Goal: Information Seeking & Learning: Find contact information

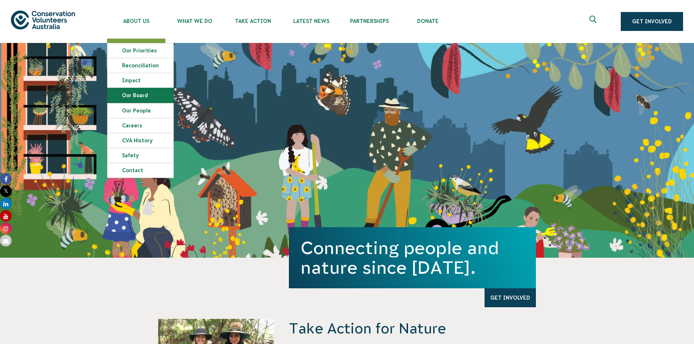
click at [142, 95] on link "Our Board" at bounding box center [140, 95] width 66 height 15
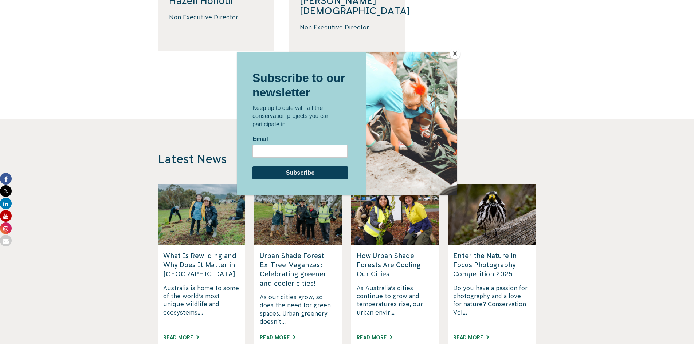
scroll to position [547, 0]
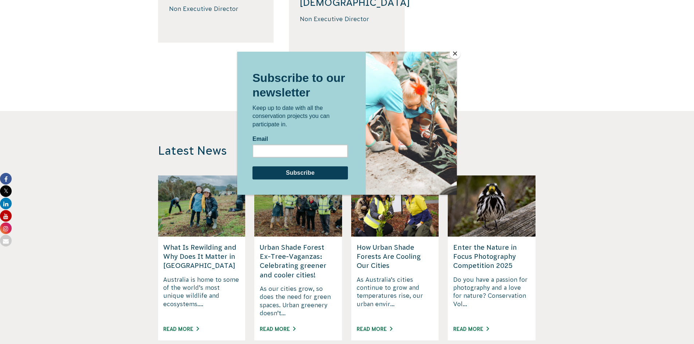
click at [455, 54] on button "Close" at bounding box center [455, 53] width 11 height 11
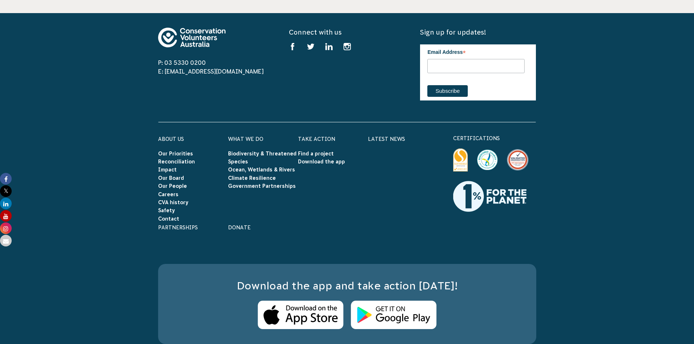
scroll to position [946, 0]
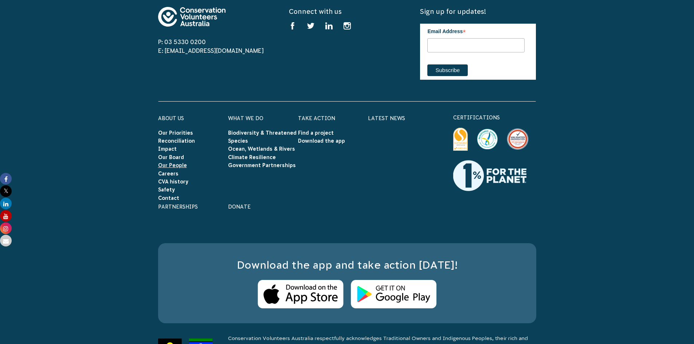
click at [172, 163] on link "Our People" at bounding box center [172, 166] width 29 height 6
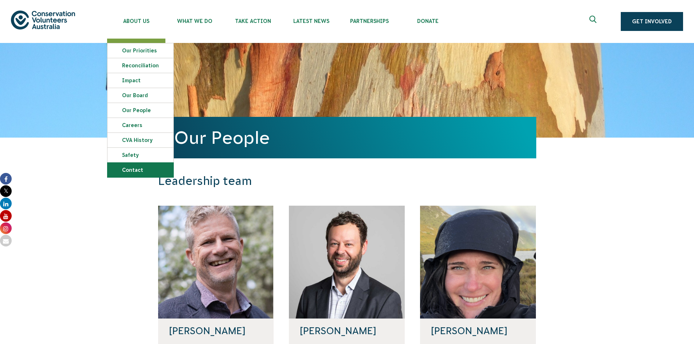
click at [140, 168] on link "Contact" at bounding box center [140, 170] width 66 height 15
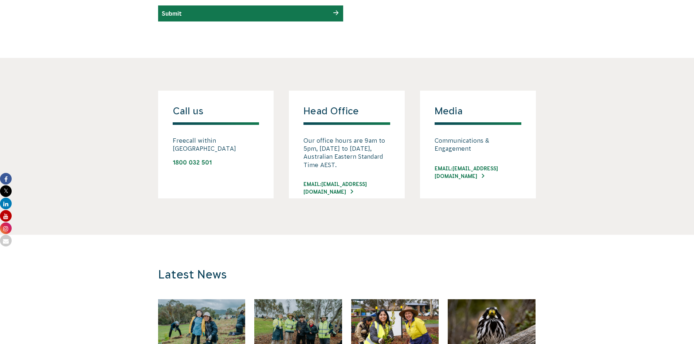
scroll to position [547, 0]
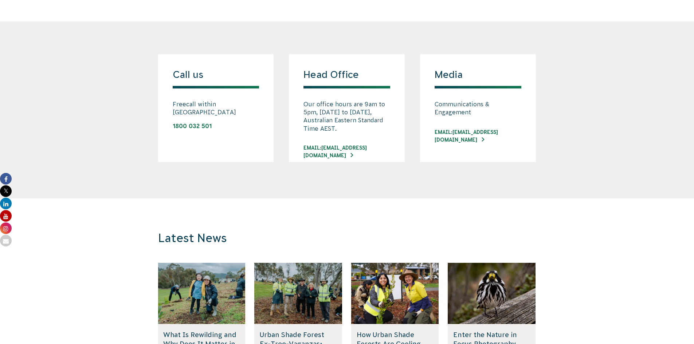
click at [341, 74] on h4 "Head Office" at bounding box center [347, 79] width 87 height 20
click at [341, 105] on p "Our office hours are 9am to 5pm, Monday to Friday, Australian Eastern Standard …" at bounding box center [347, 116] width 87 height 33
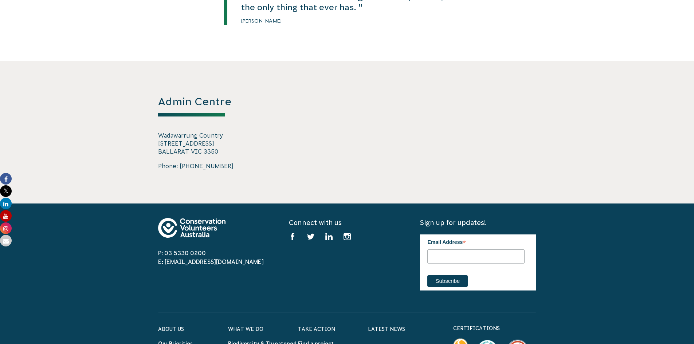
scroll to position [1202, 0]
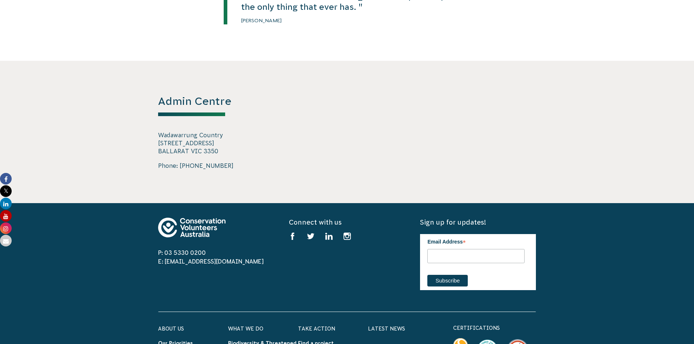
click at [159, 131] on p "Wadawarrung Country 728 Barkly Street BALLARAT VIC 3350" at bounding box center [216, 143] width 116 height 24
drag, startPoint x: 159, startPoint y: 125, endPoint x: 217, endPoint y: 151, distance: 63.6
click at [217, 151] on div "Admin Centre Wadawarrung Country 728 Barkly Street BALLARAT VIC 3350 Phone: 03 …" at bounding box center [216, 132] width 116 height 76
copy div "Wadawarrung Country 728 Barkly Street BALLARAT VIC 3350 Phone: 03 5330 0200"
